Goal: Navigation & Orientation: Find specific page/section

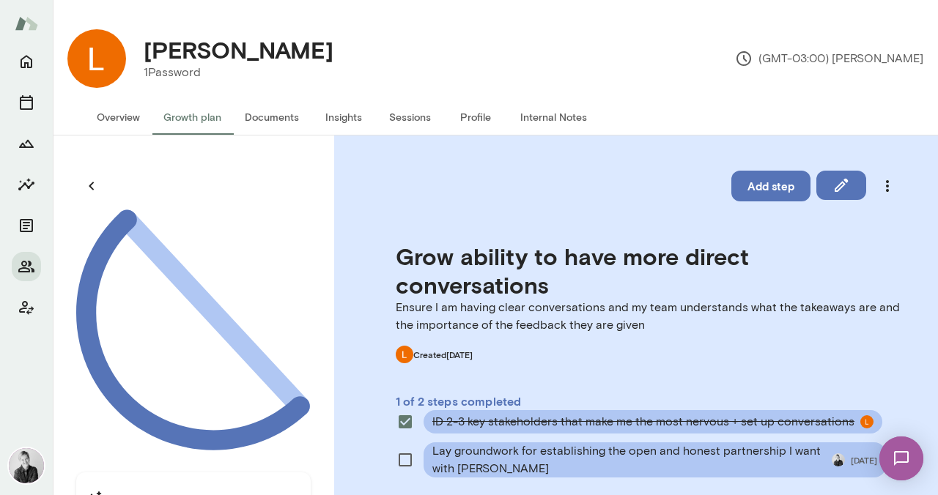
scroll to position [145, 0]
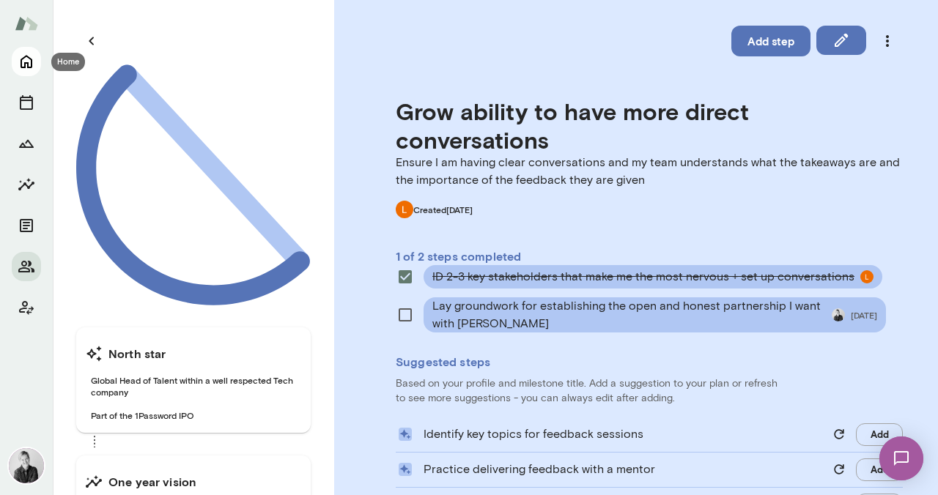
click at [29, 64] on icon "Home" at bounding box center [27, 62] width 18 height 18
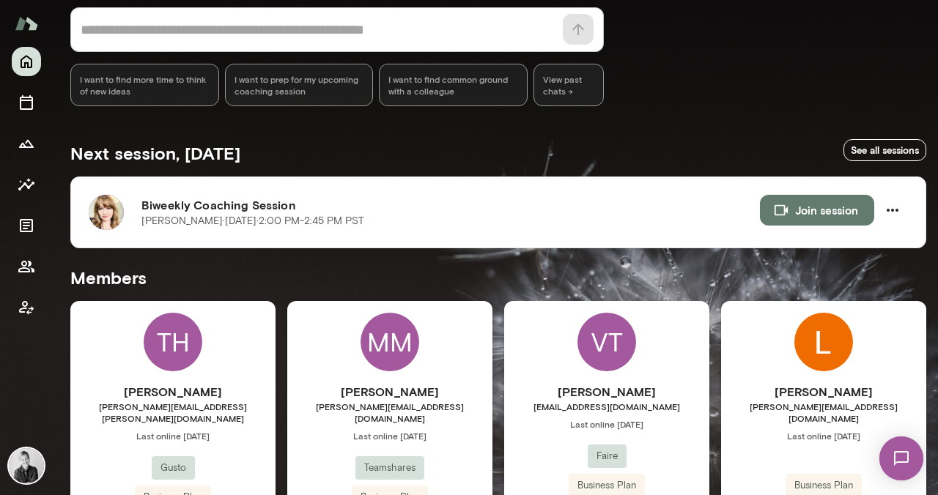
scroll to position [212, 0]
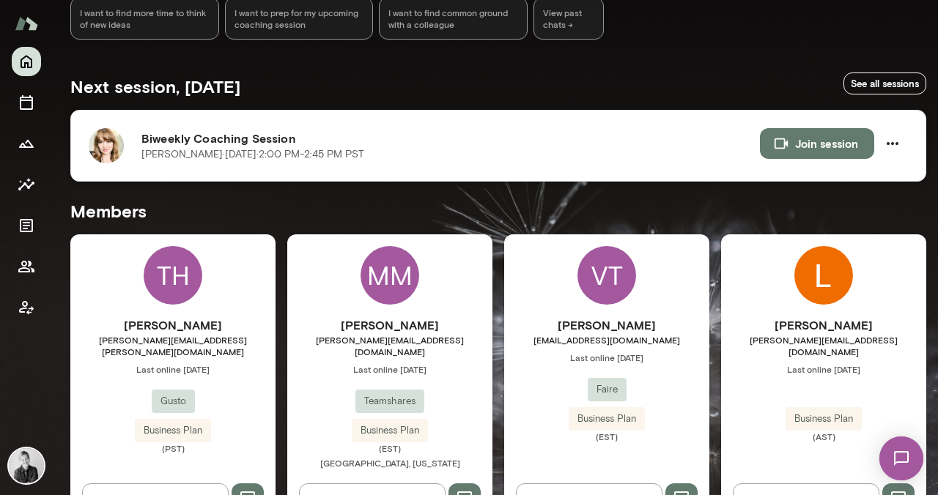
click at [94, 154] on img at bounding box center [106, 145] width 35 height 35
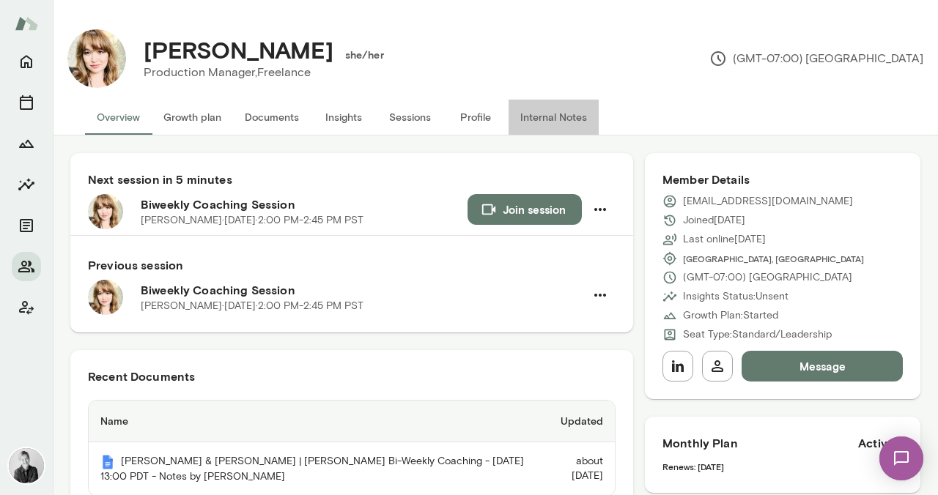
click at [557, 118] on button "Internal Notes" at bounding box center [553, 117] width 90 height 35
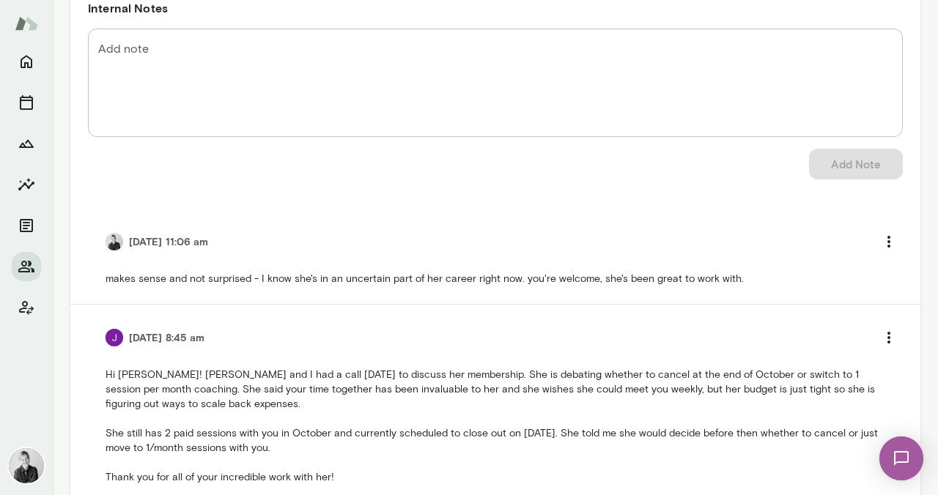
scroll to position [226, 0]
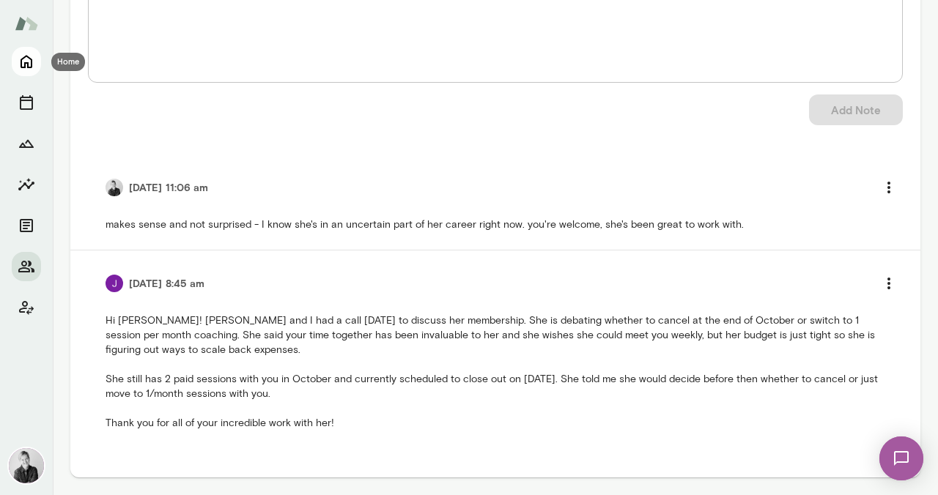
click at [26, 66] on icon "Home" at bounding box center [27, 62] width 18 height 18
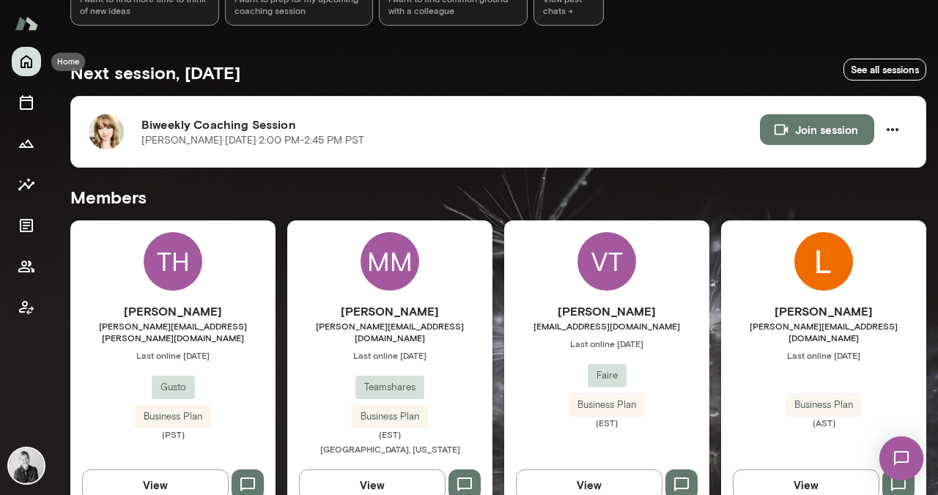
scroll to position [206, 0]
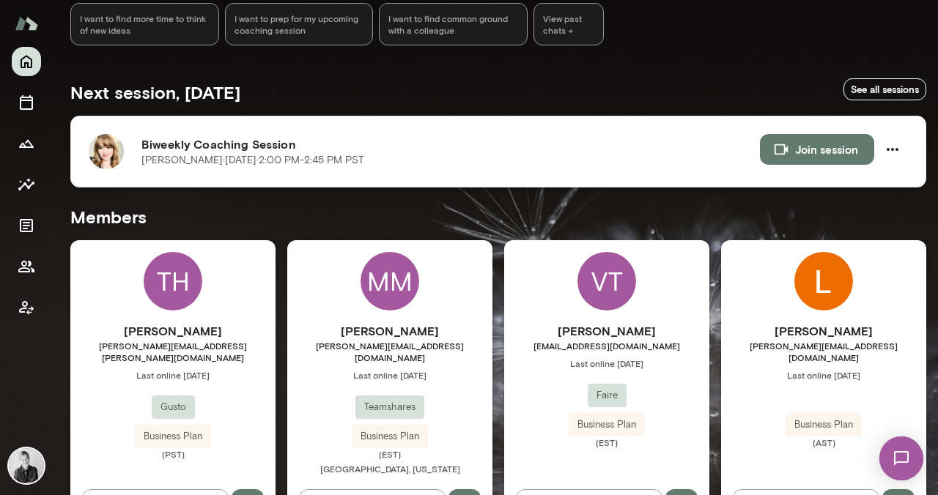
click at [116, 143] on img at bounding box center [106, 151] width 35 height 35
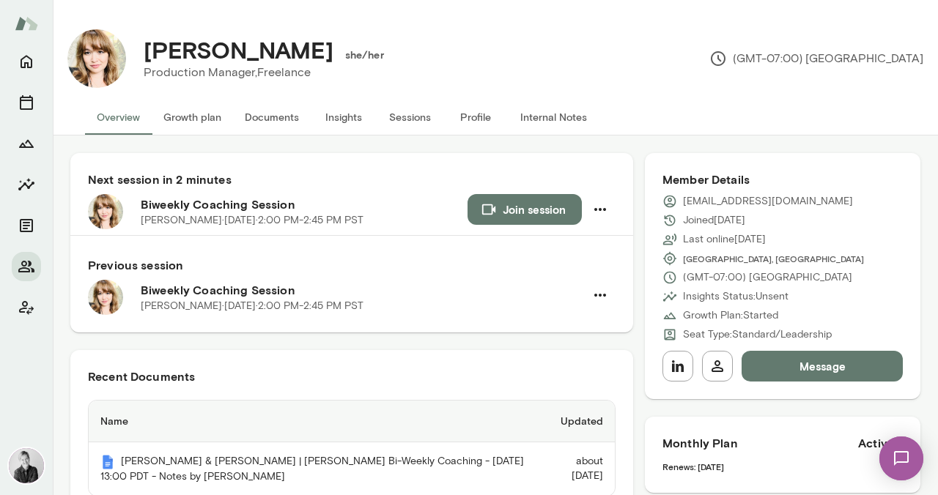
click at [177, 117] on button "Growth plan" at bounding box center [192, 117] width 81 height 35
